Goal: Check status: Check status

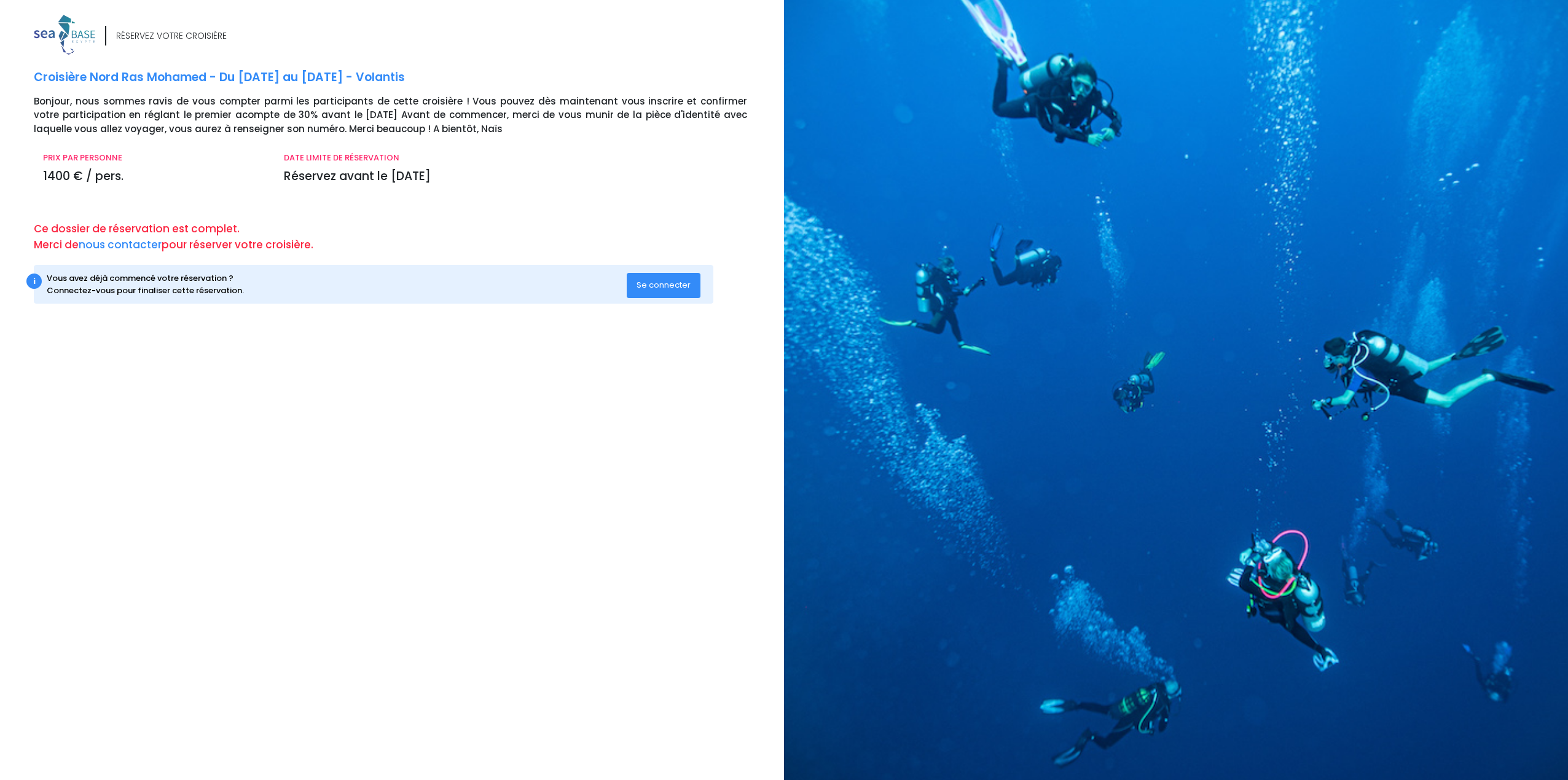
click at [670, 289] on span "Se connecter" at bounding box center [664, 285] width 54 height 12
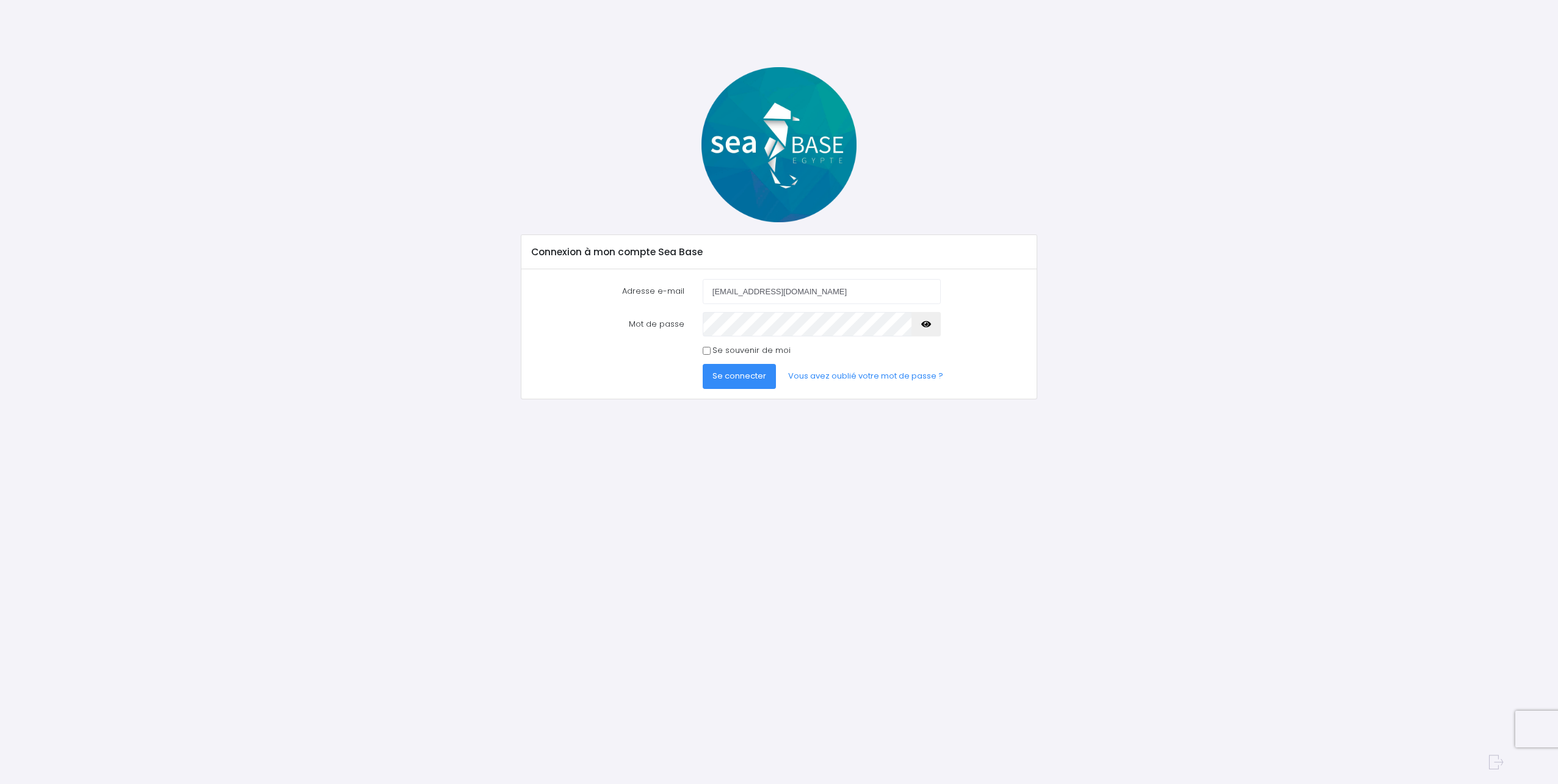
type input "soumialma@gmail.com"
click at [703, 364] on button "Se connecter" at bounding box center [739, 376] width 74 height 24
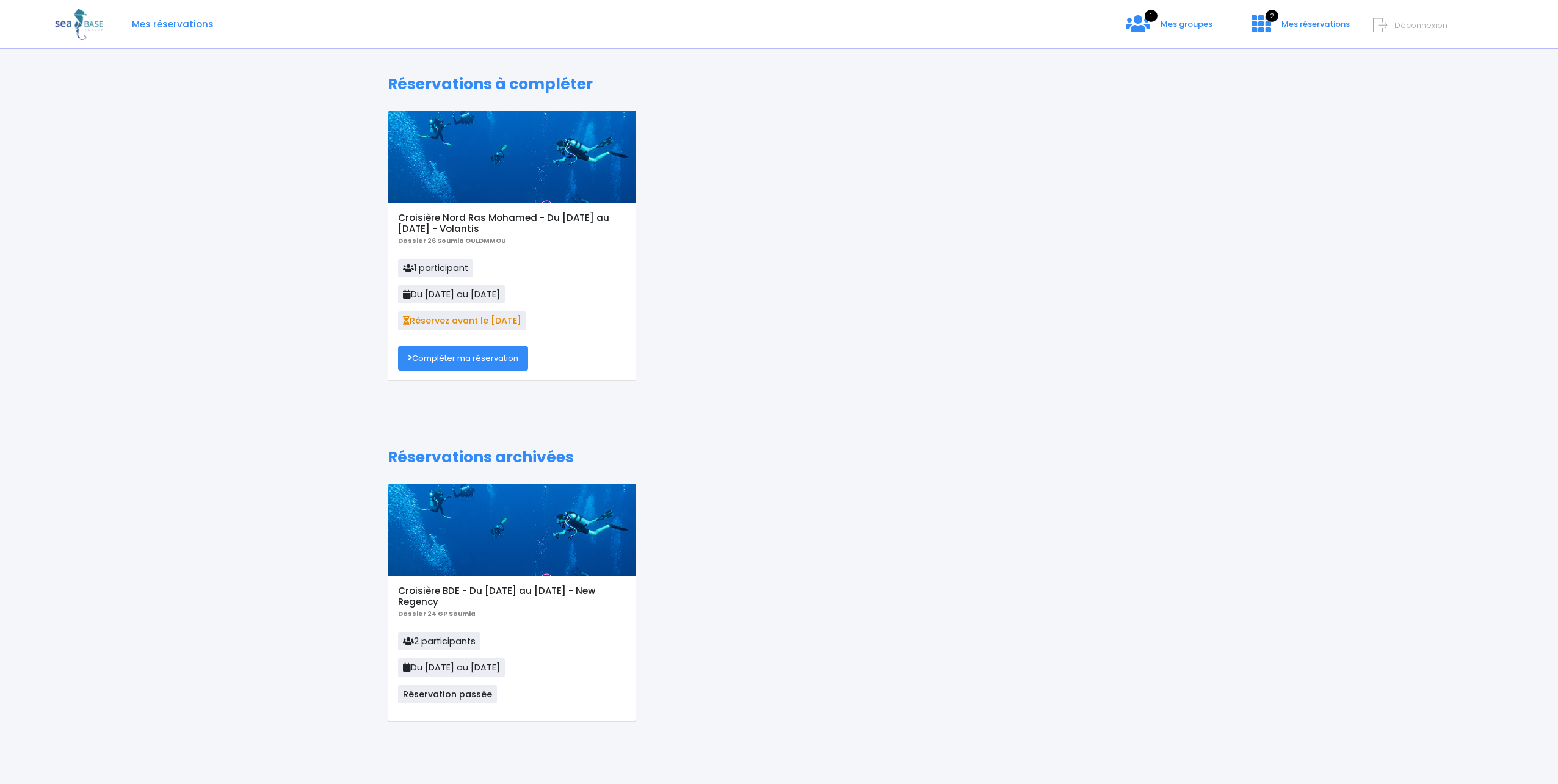
click at [452, 359] on link "Compléter ma réservation" at bounding box center [463, 358] width 130 height 24
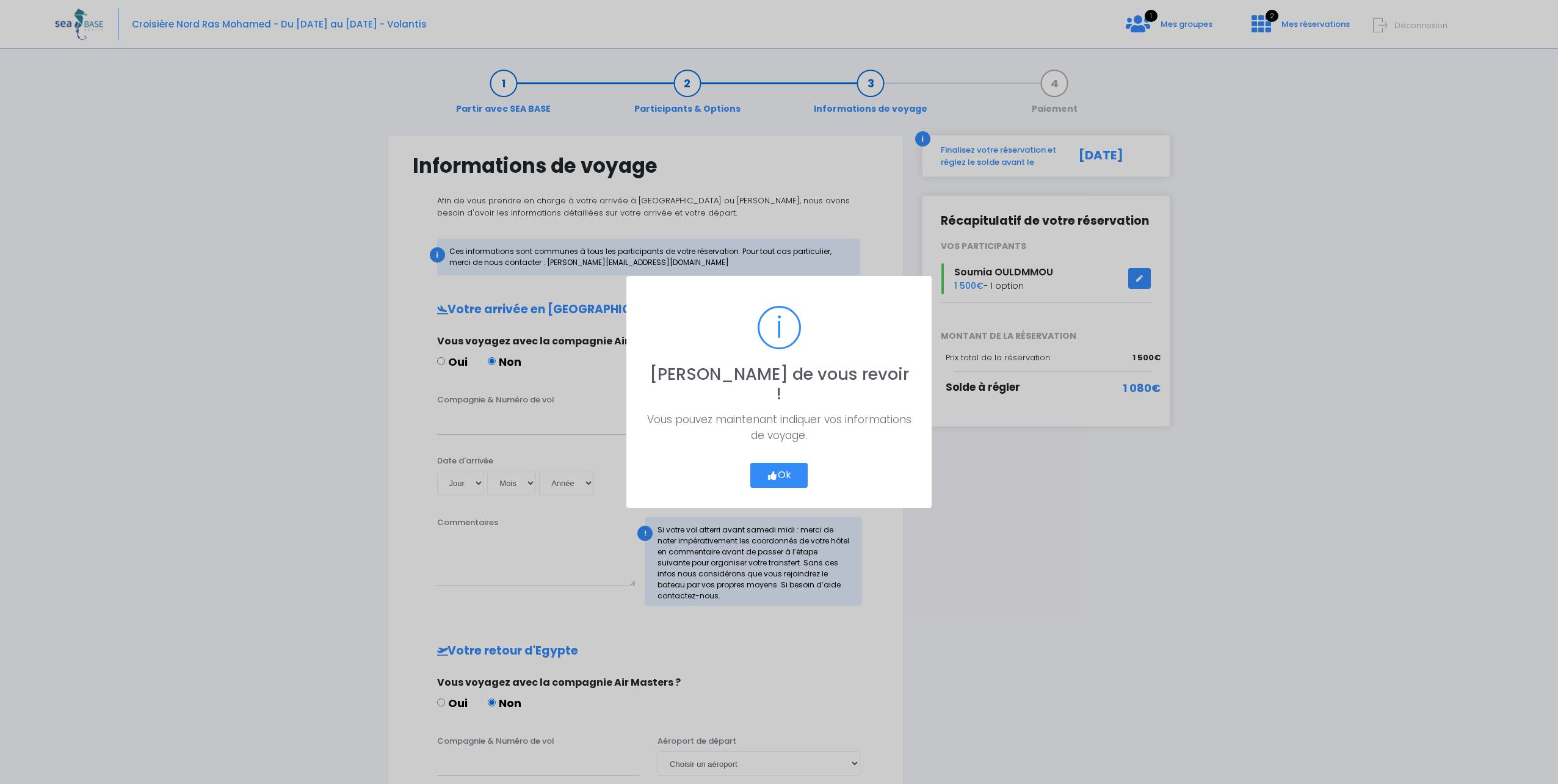
click at [781, 468] on button "Ok" at bounding box center [778, 475] width 57 height 26
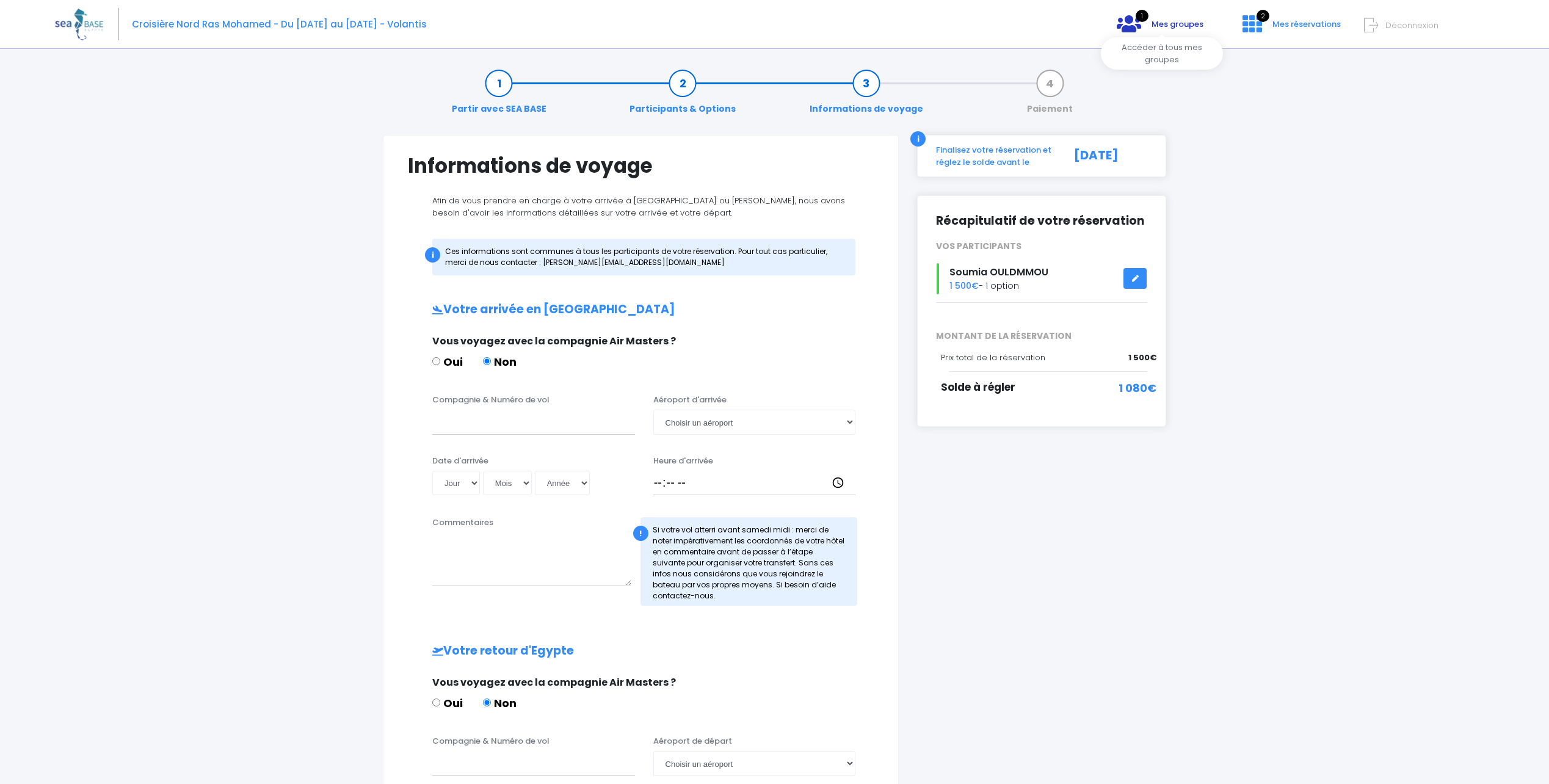
click at [1177, 24] on span "Mes groupes" at bounding box center [1178, 24] width 52 height 12
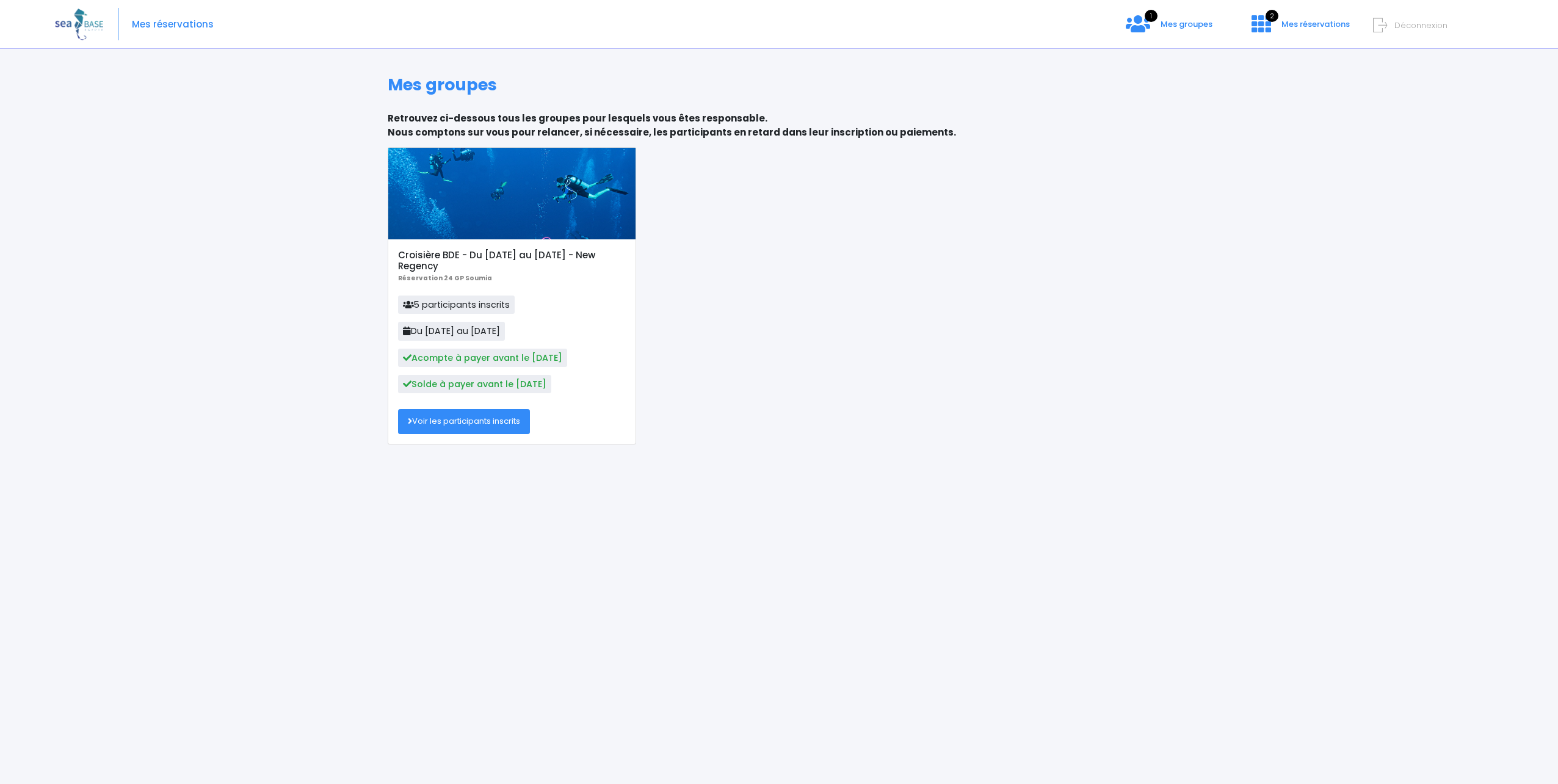
click at [463, 421] on link "Voir les participants inscrits" at bounding box center [464, 421] width 132 height 24
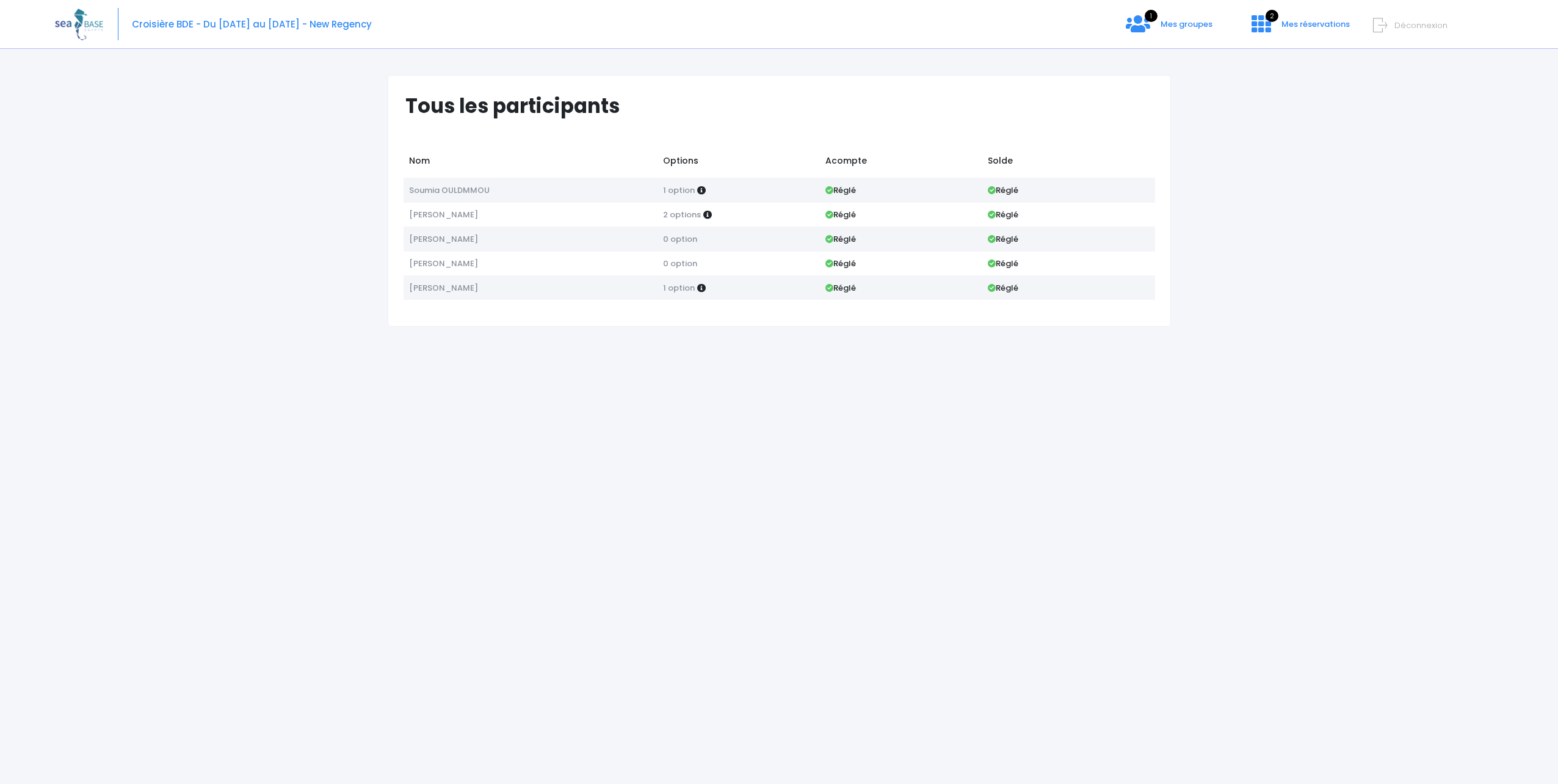
drag, startPoint x: 561, startPoint y: 290, endPoint x: 583, endPoint y: 291, distance: 22.0
click at [565, 290] on td "Christophe BIGOT" at bounding box center [530, 287] width 254 height 24
drag, startPoint x: 1144, startPoint y: 13, endPoint x: 1355, endPoint y: 259, distance: 324.1
click at [1355, 259] on div "Tous les participants Nom Options Acompte Solde Soumia OULDMMOU 1 option Réglé …" at bounding box center [779, 419] width 1448 height 727
click at [1175, 24] on span "Mes groupes" at bounding box center [1187, 24] width 52 height 12
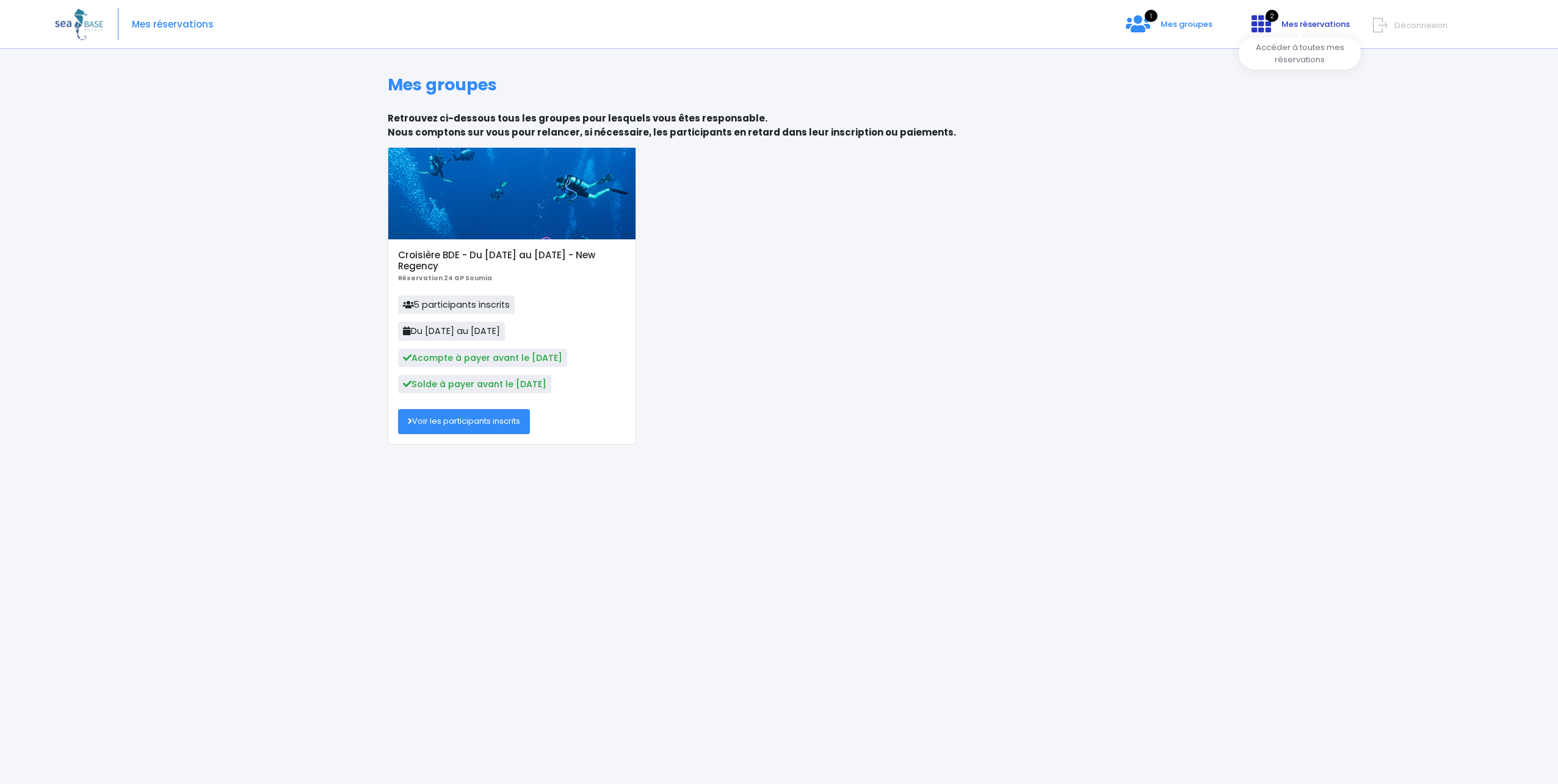
click at [1343, 24] on span "Mes réservations" at bounding box center [1316, 24] width 68 height 12
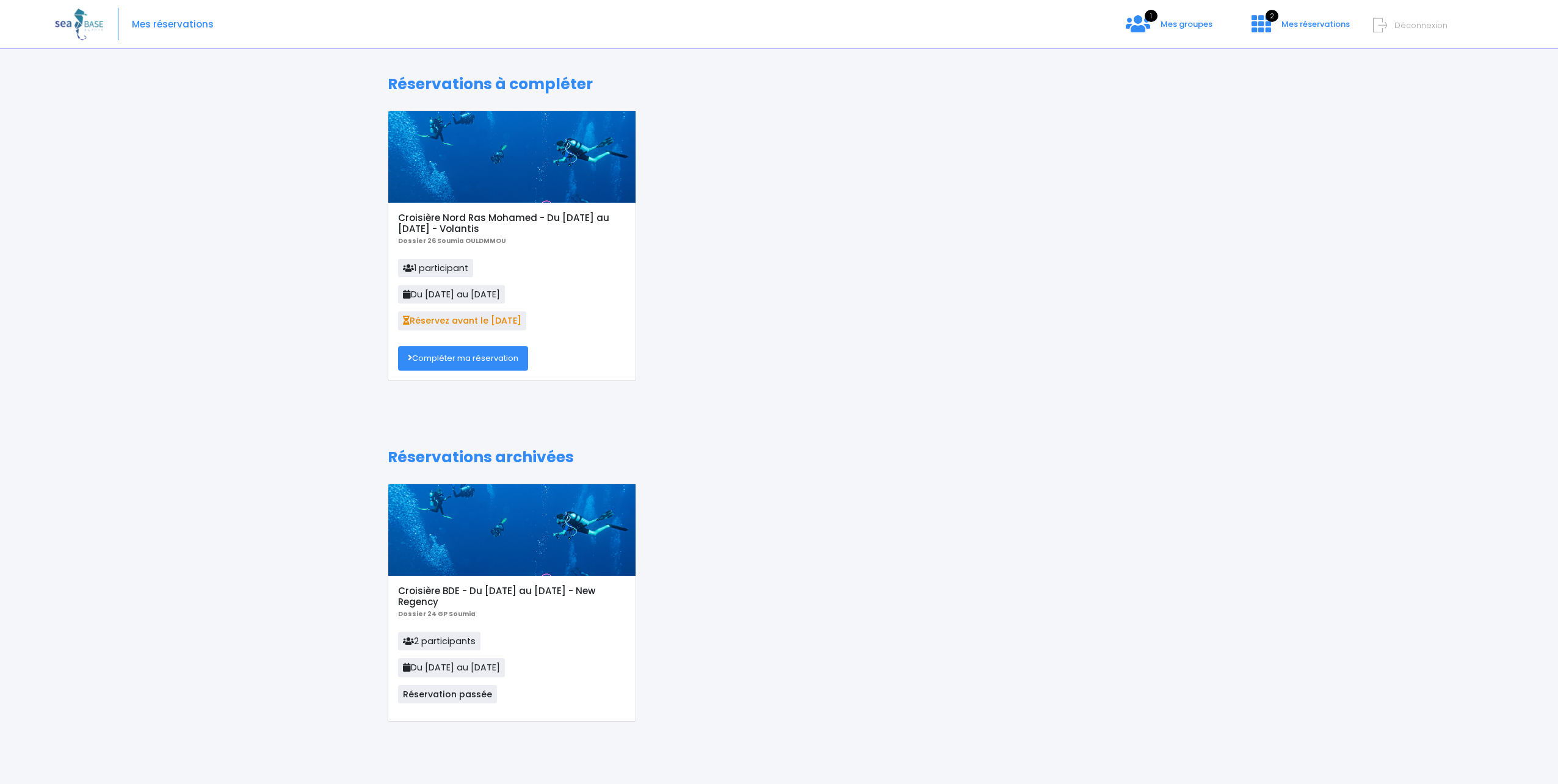
click at [442, 232] on h5 "Croisière Nord Ras Mohamed - Du [DATE] au [DATE] - Volantis" at bounding box center [512, 223] width 228 height 22
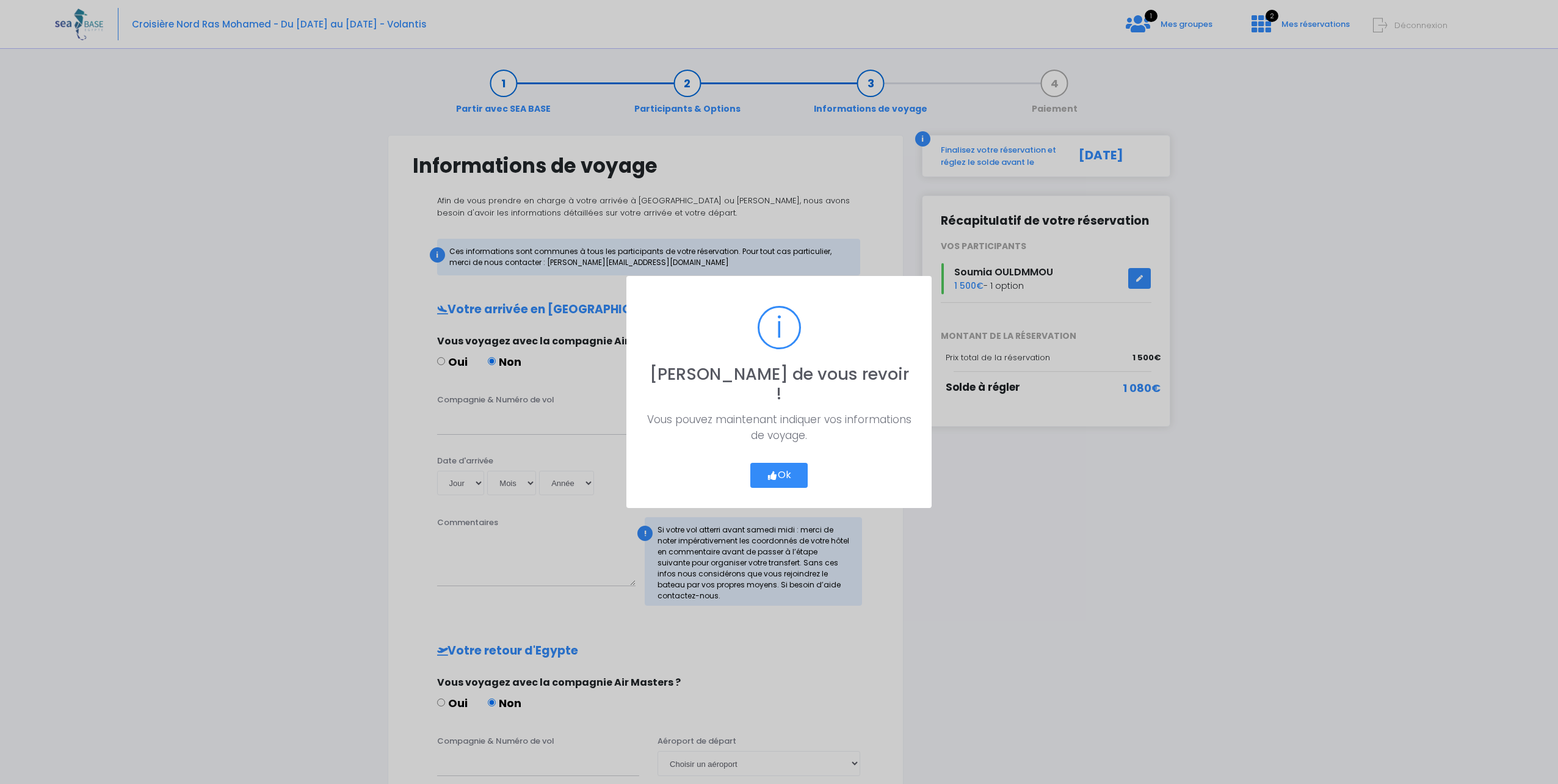
click at [792, 468] on button "Ok" at bounding box center [778, 475] width 57 height 26
click at [783, 463] on button "Ok" at bounding box center [778, 475] width 57 height 26
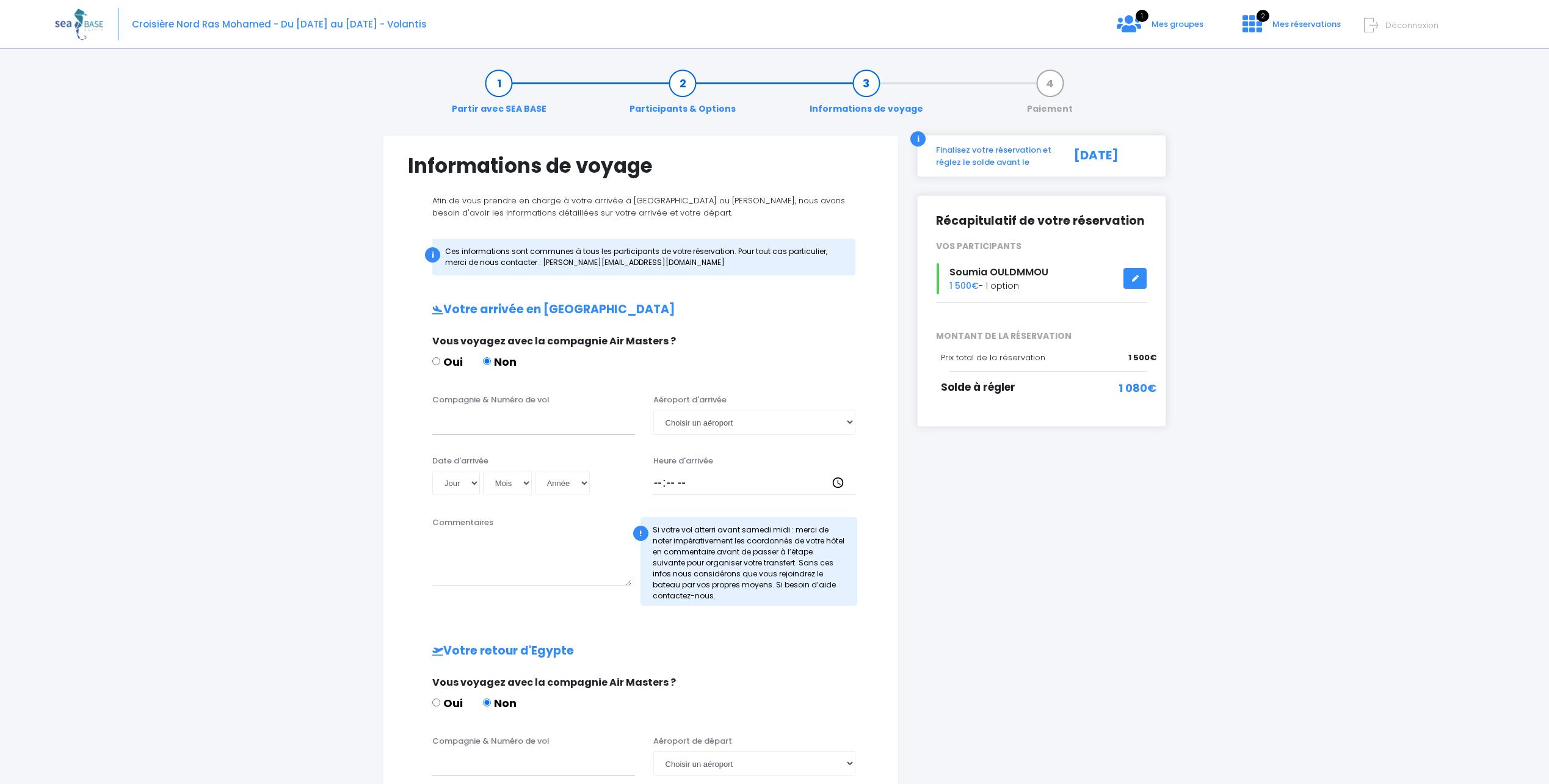
click at [1420, 26] on span "Déconnexion" at bounding box center [1412, 25] width 53 height 12
